Goal: Consume media (video, audio)

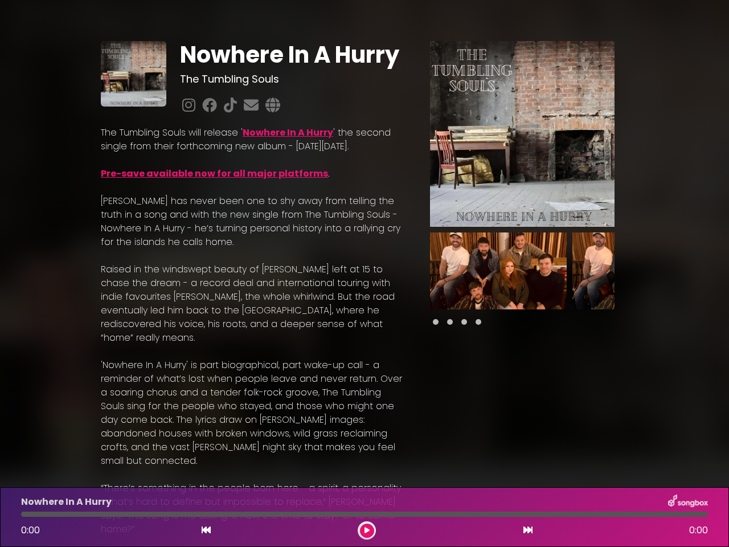
click at [365, 249] on p "[PERSON_NAME] has never been one to shy away from telling the truth in a song a…" at bounding box center [252, 221] width 302 height 55
click at [522, 134] on img at bounding box center [522, 134] width 185 height 186
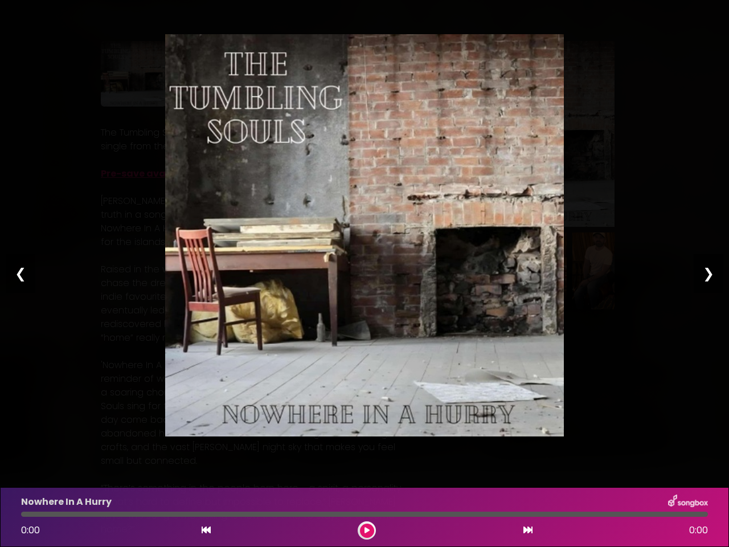
click at [498, 271] on img at bounding box center [364, 235] width 399 height 402
click at [641, 271] on div "Pause Play % buffered 00:00 00:00 00:00 Exit fullscreen Enter fullscreen Play ❮…" at bounding box center [364, 273] width 729 height 547
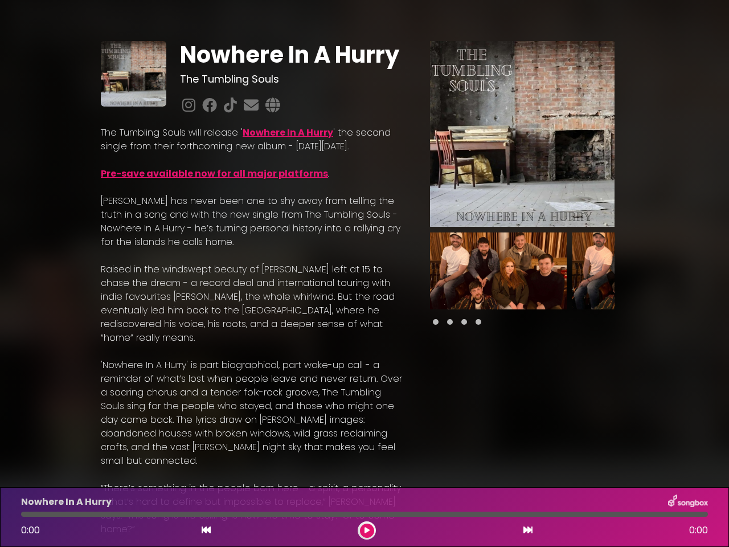
click at [722, 271] on div "Nowhere In A Hurry The Tumbling Souls Nowhere In A Hurry" at bounding box center [364, 462] width 729 height 896
click at [206, 530] on icon at bounding box center [206, 529] width 9 height 9
click at [367, 530] on icon at bounding box center [367, 530] width 5 height 7
click at [528, 530] on icon at bounding box center [528, 529] width 9 height 9
